Goal: Check status: Check status

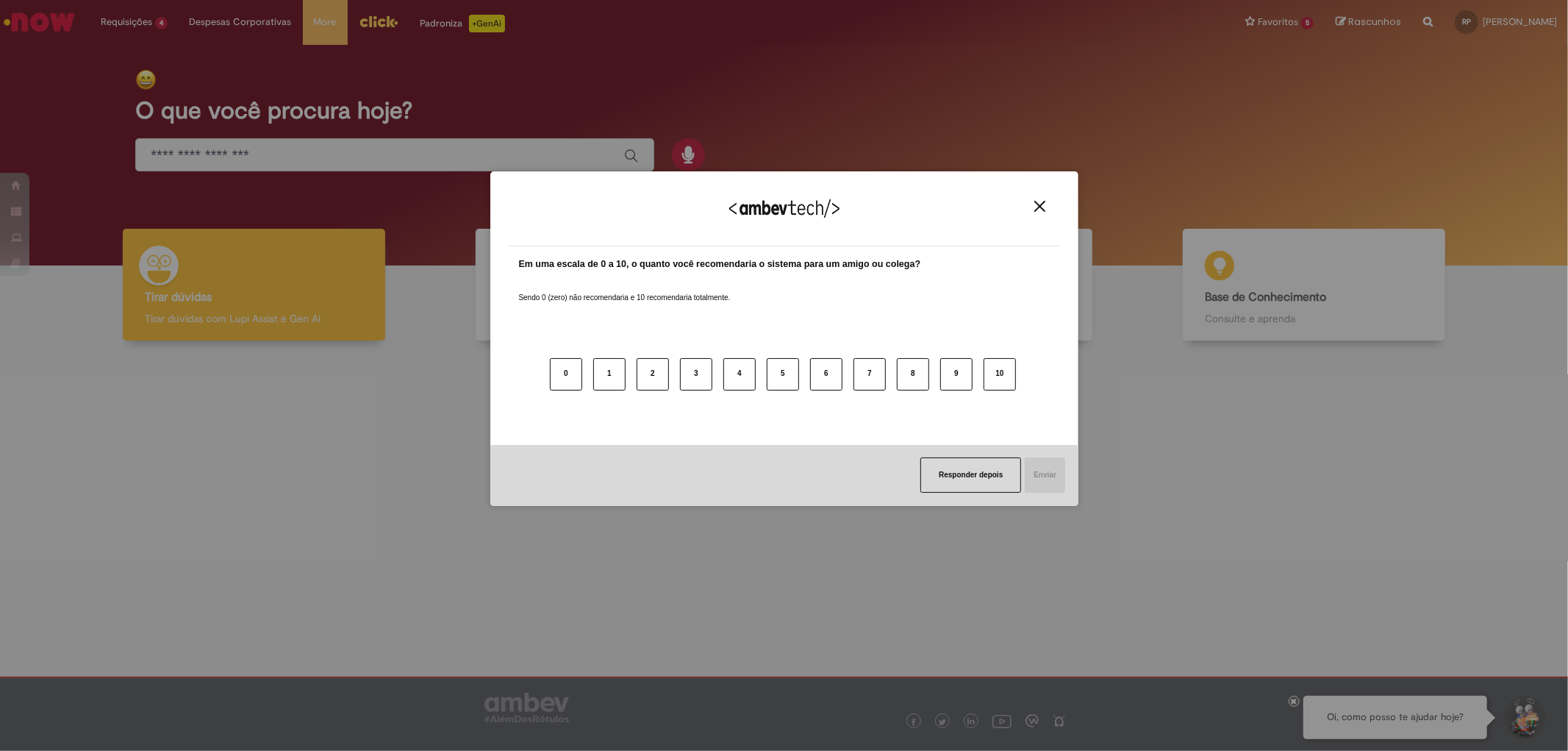
drag, startPoint x: 1039, startPoint y: 204, endPoint x: 1010, endPoint y: 203, distance: 29.0
click at [1038, 204] on img "Close" at bounding box center [1040, 207] width 11 height 11
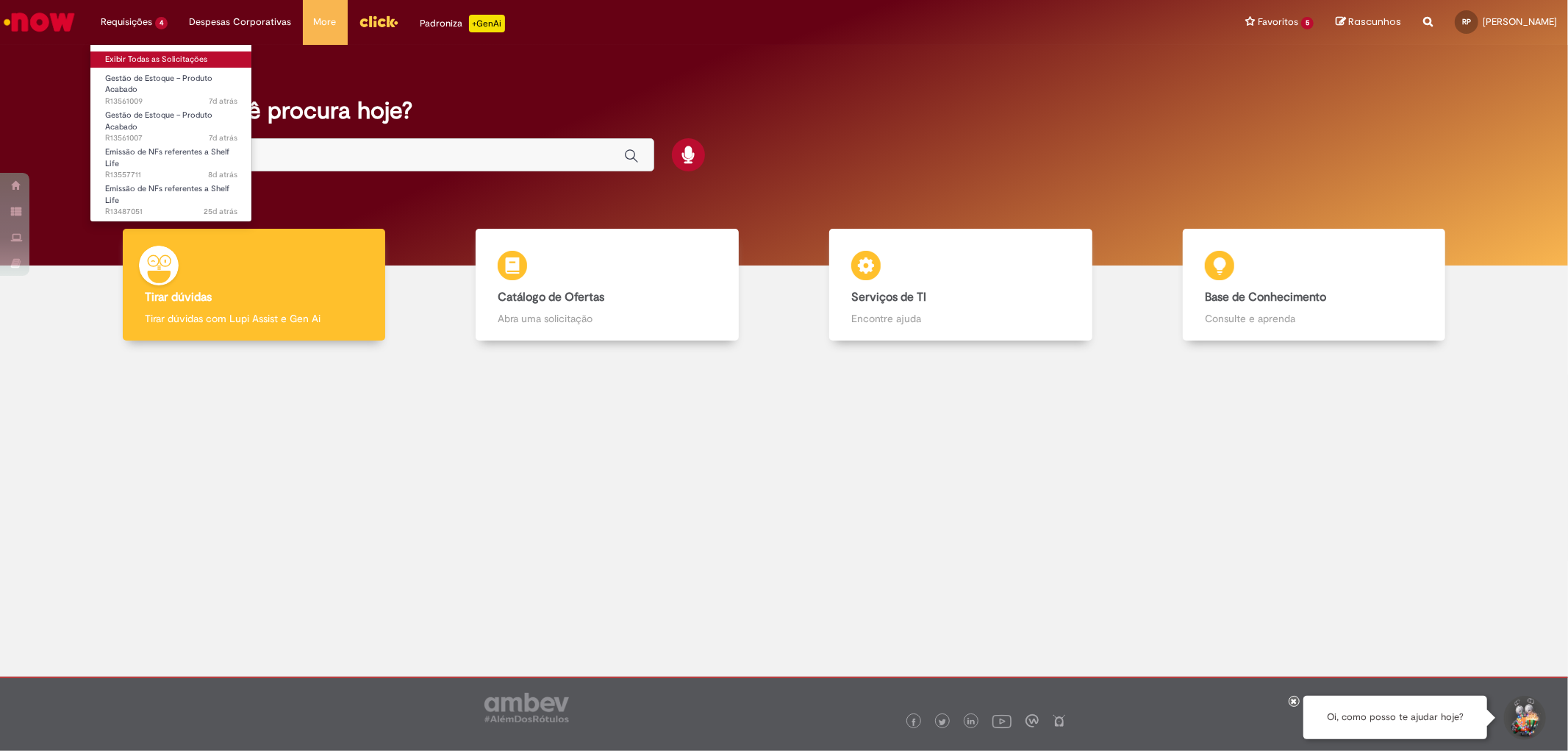
click at [156, 55] on link "Exibir Todas as Solicitações" at bounding box center [171, 59] width 162 height 16
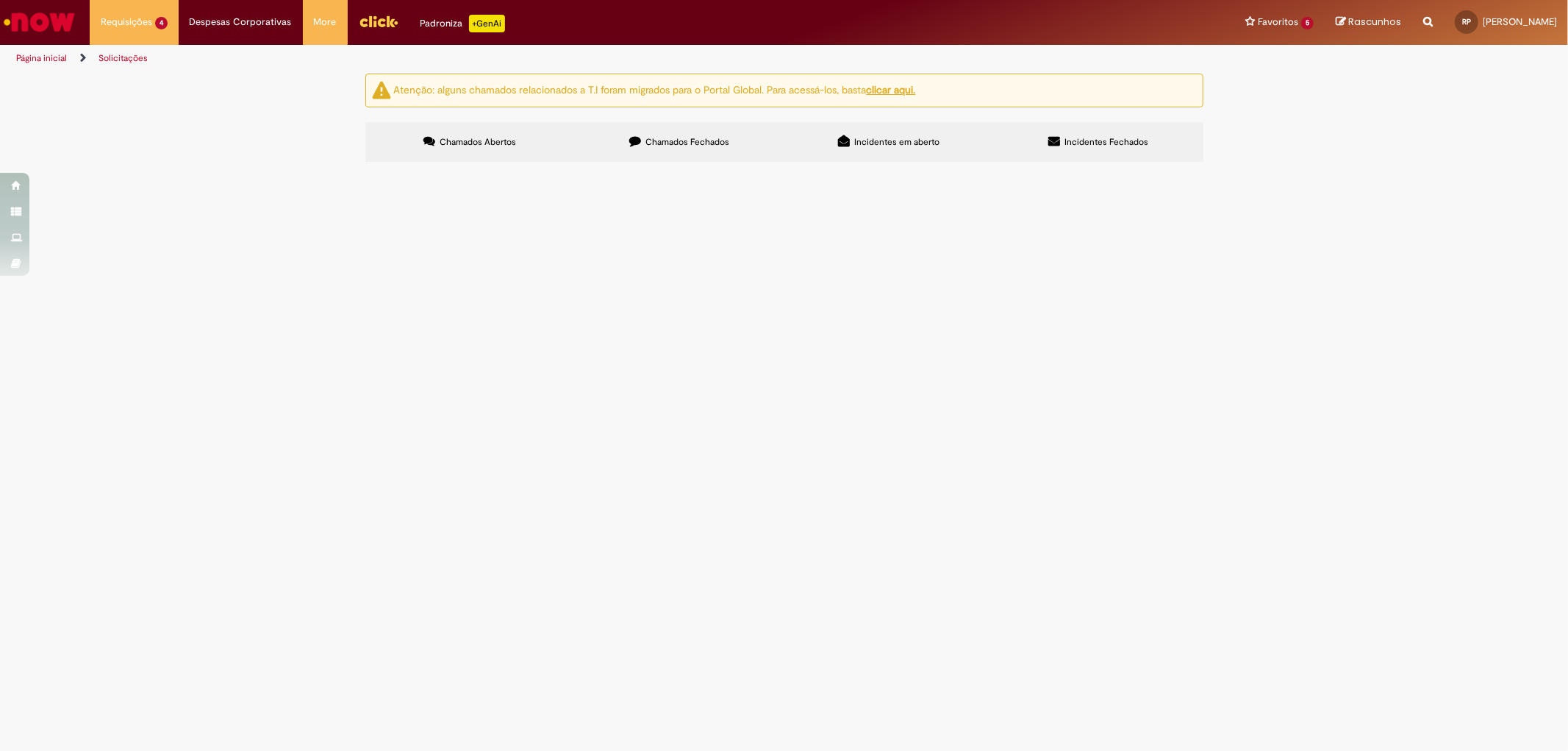
click at [696, 142] on span "Chamados Fechados" at bounding box center [687, 141] width 84 height 12
click at [294, 167] on div "Atenção: alguns chamados relacionados a T.I foram migrados para o Portal Global…" at bounding box center [784, 120] width 1568 height 93
click at [0, 0] on span "Boa tarde. A nota 000000835 de ShelfLife foi emitida porém não teve movimentaçã…" at bounding box center [0, 0] width 0 height 0
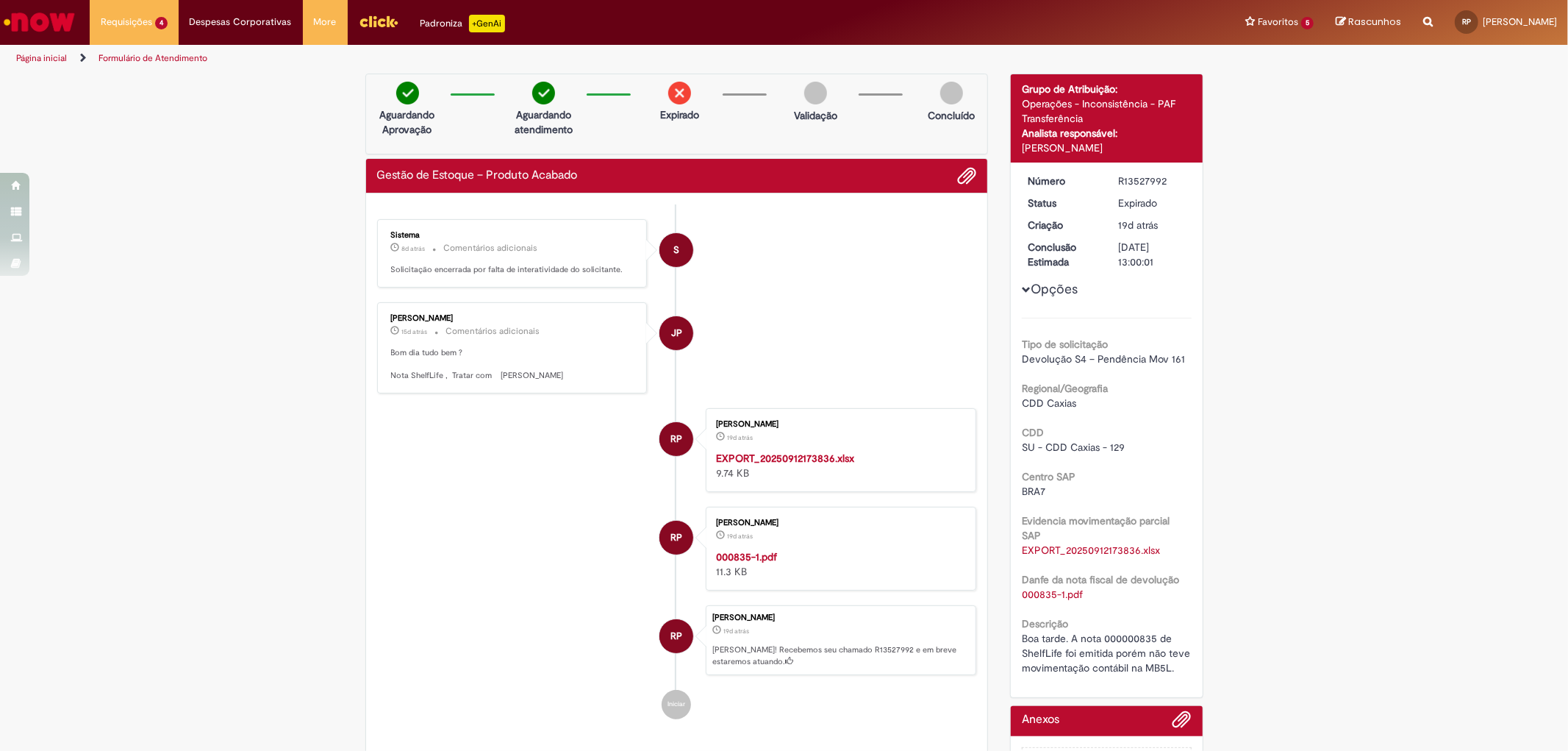
click at [1139, 181] on div "R13527992" at bounding box center [1151, 181] width 68 height 15
copy div "R13527992"
